Goal: Transaction & Acquisition: Purchase product/service

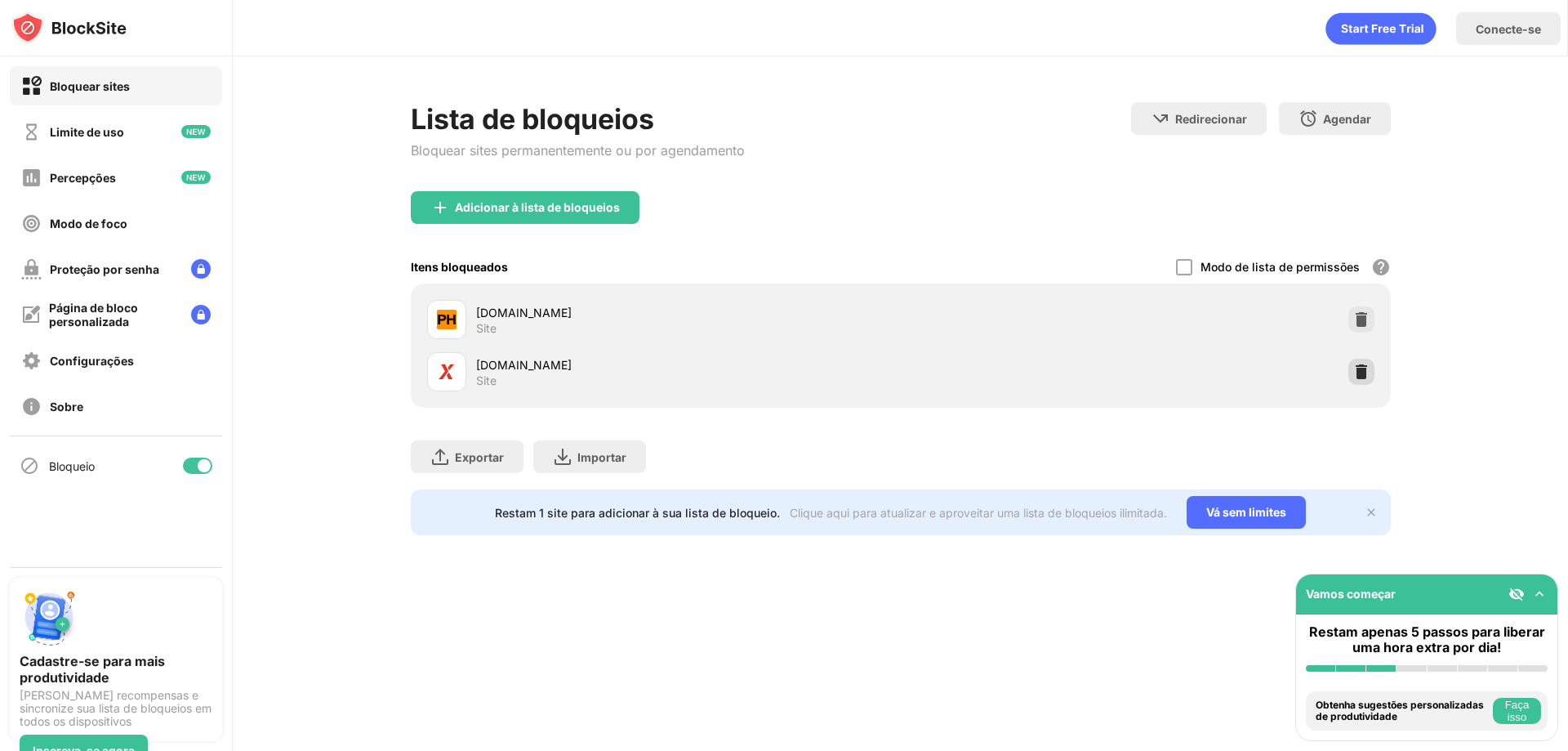
click at [1363, 375] on div at bounding box center [1362, 372] width 26 height 26
